Goal: Information Seeking & Learning: Learn about a topic

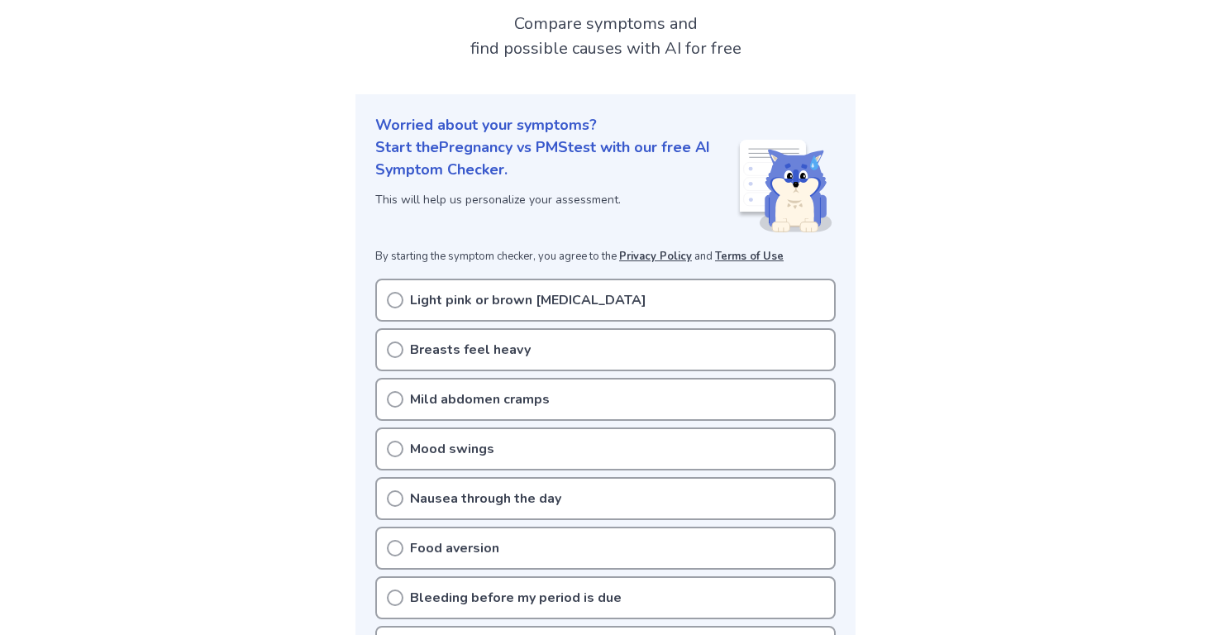
scroll to position [103, 0]
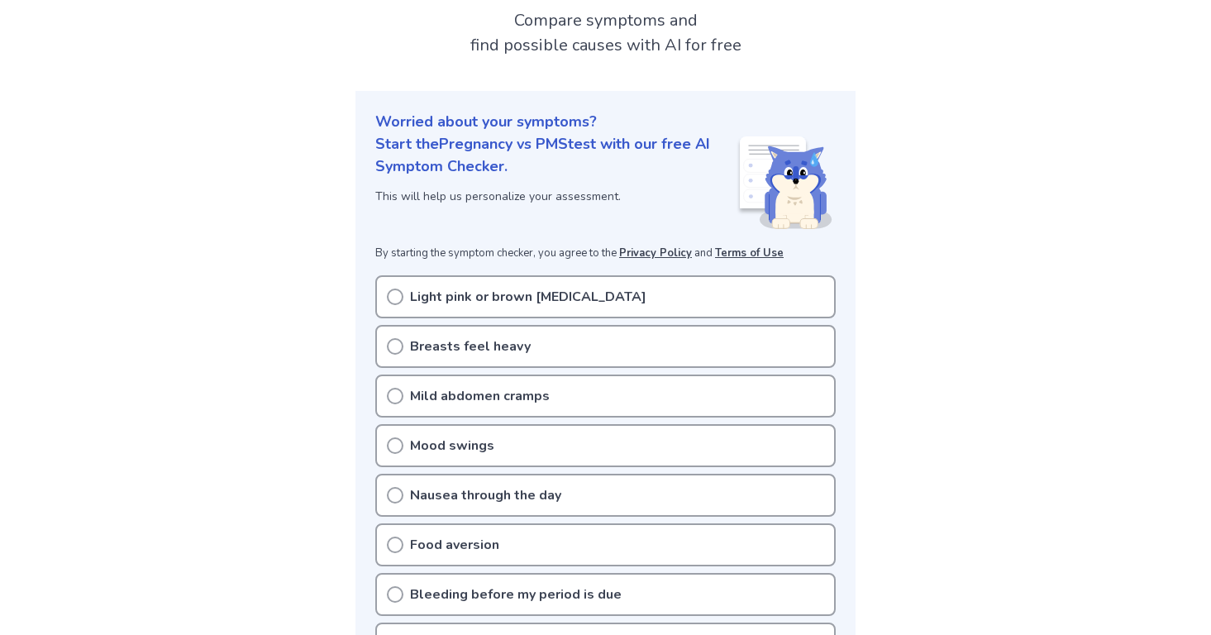
click at [430, 389] on p "Mild abdomen cramps" at bounding box center [480, 396] width 140 height 20
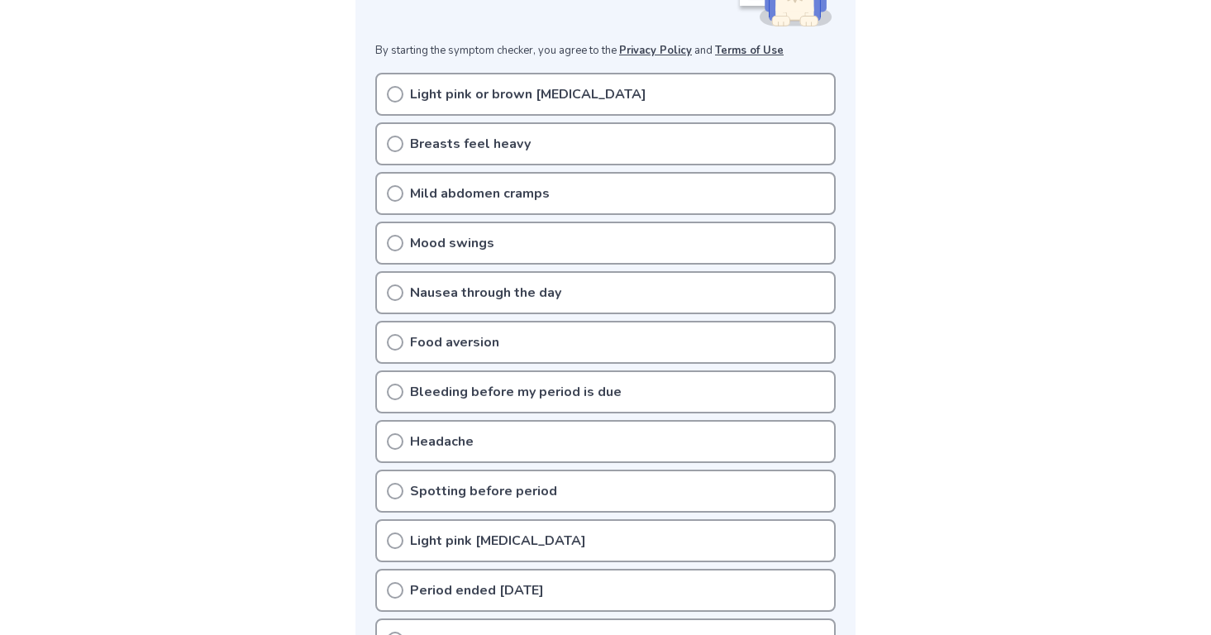
scroll to position [295, 0]
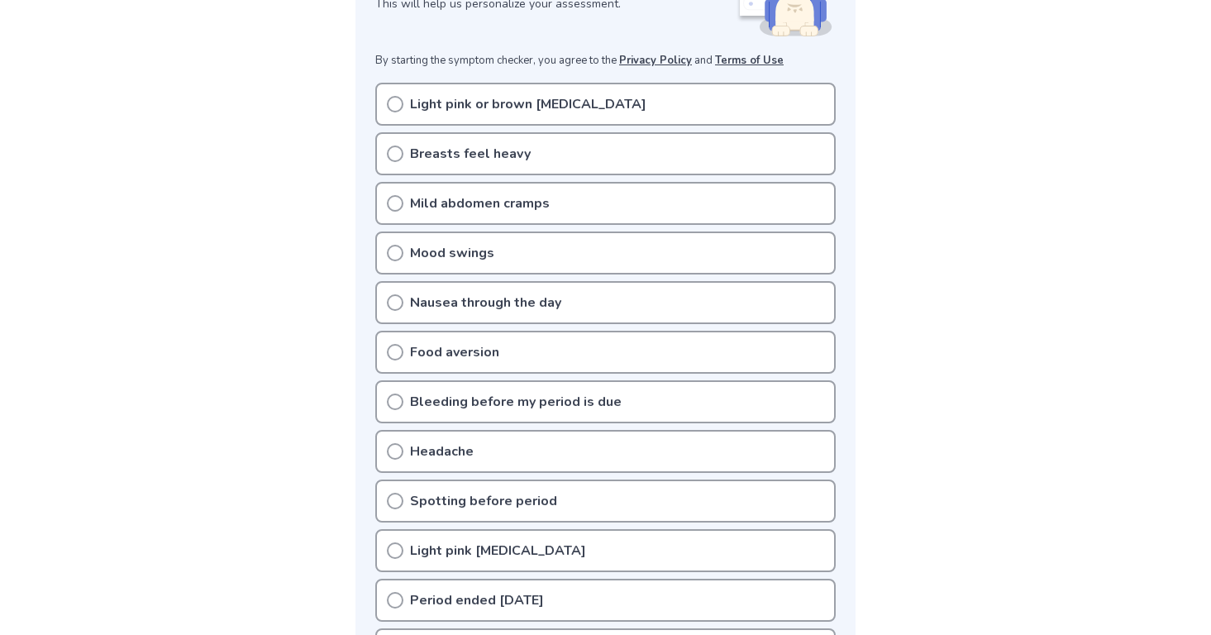
click at [410, 300] on p "Nausea through the day" at bounding box center [485, 303] width 151 height 20
